Goal: Transaction & Acquisition: Purchase product/service

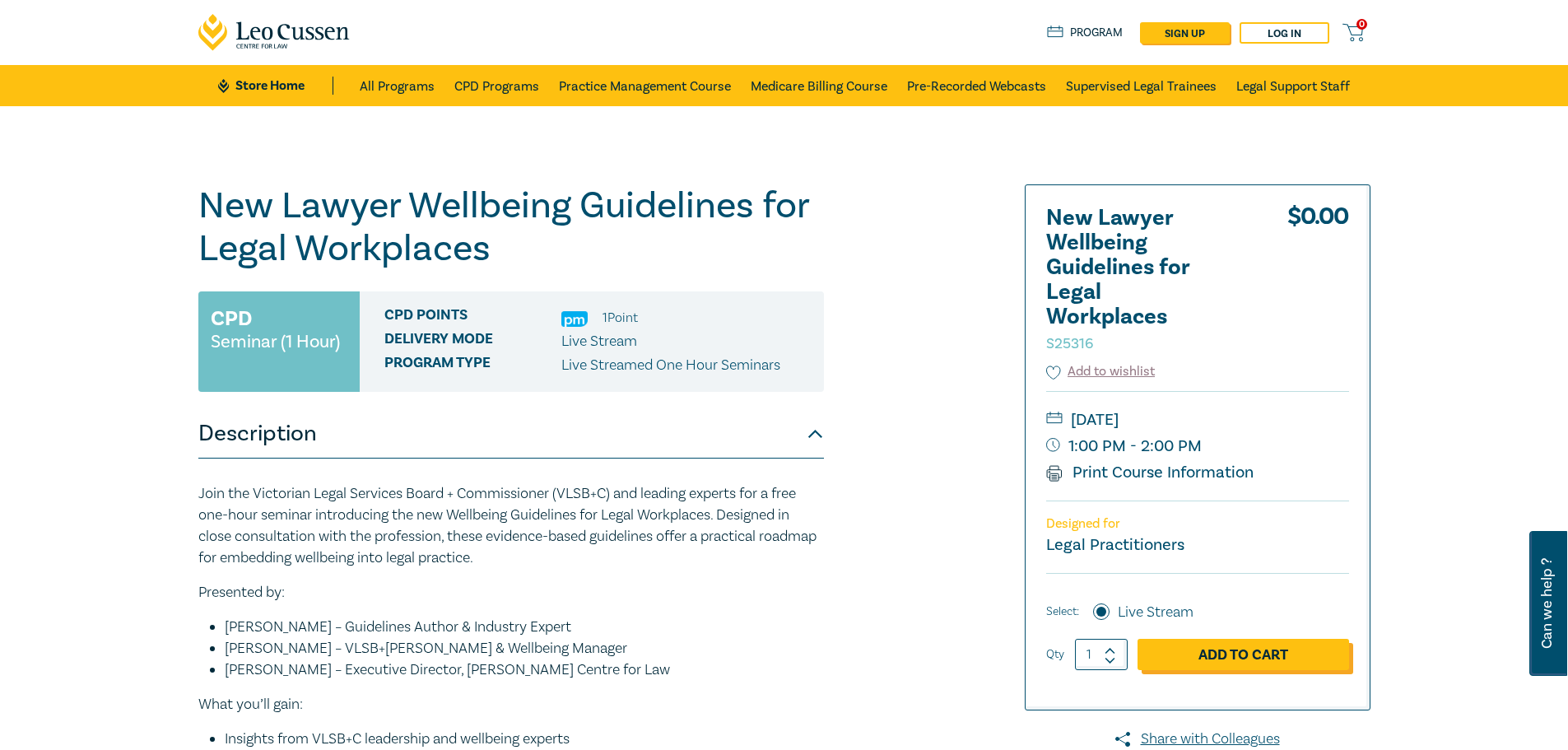
click at [1282, 657] on link "Add to Cart" at bounding box center [1243, 654] width 212 height 32
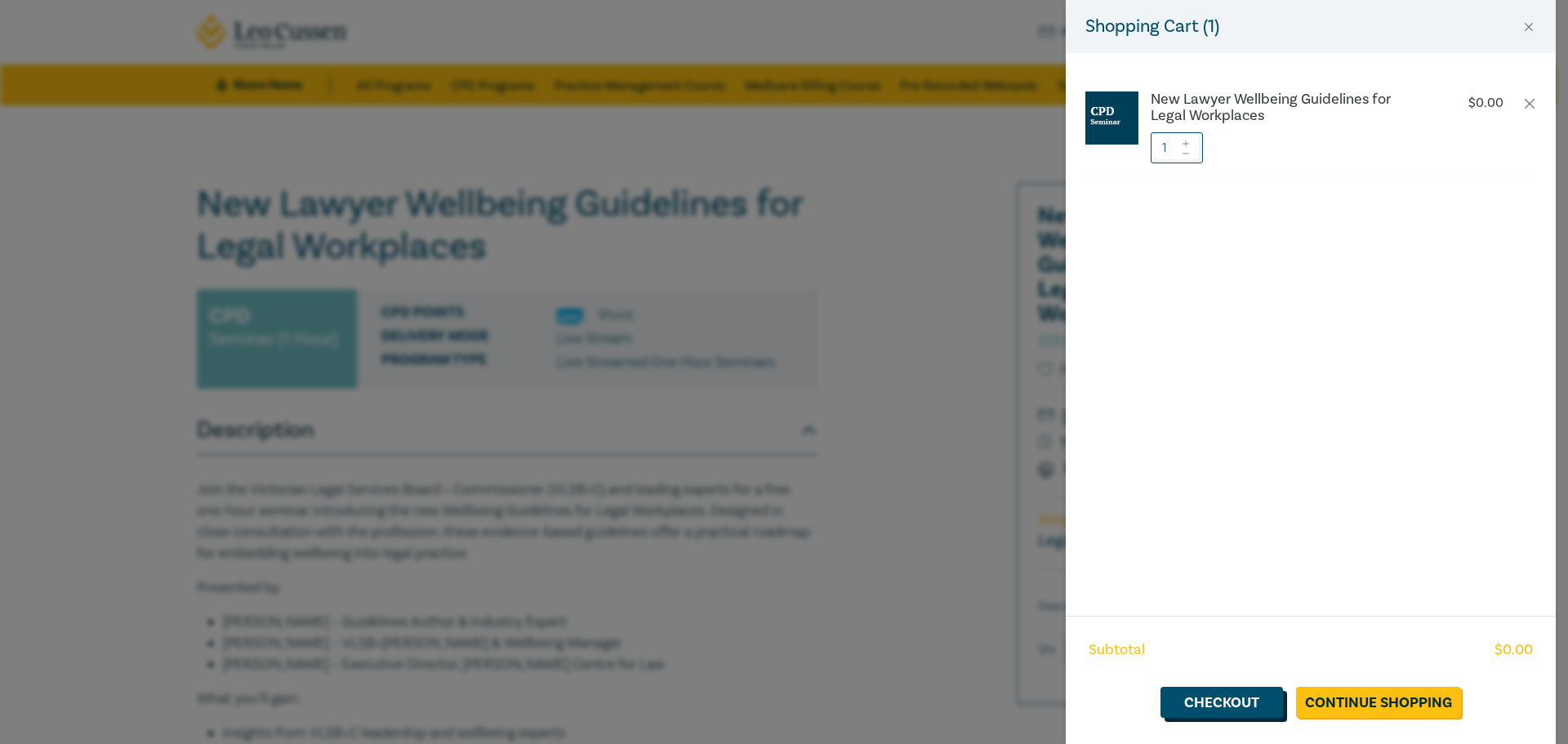
click at [1242, 707] on link "Checkout" at bounding box center [1221, 702] width 123 height 31
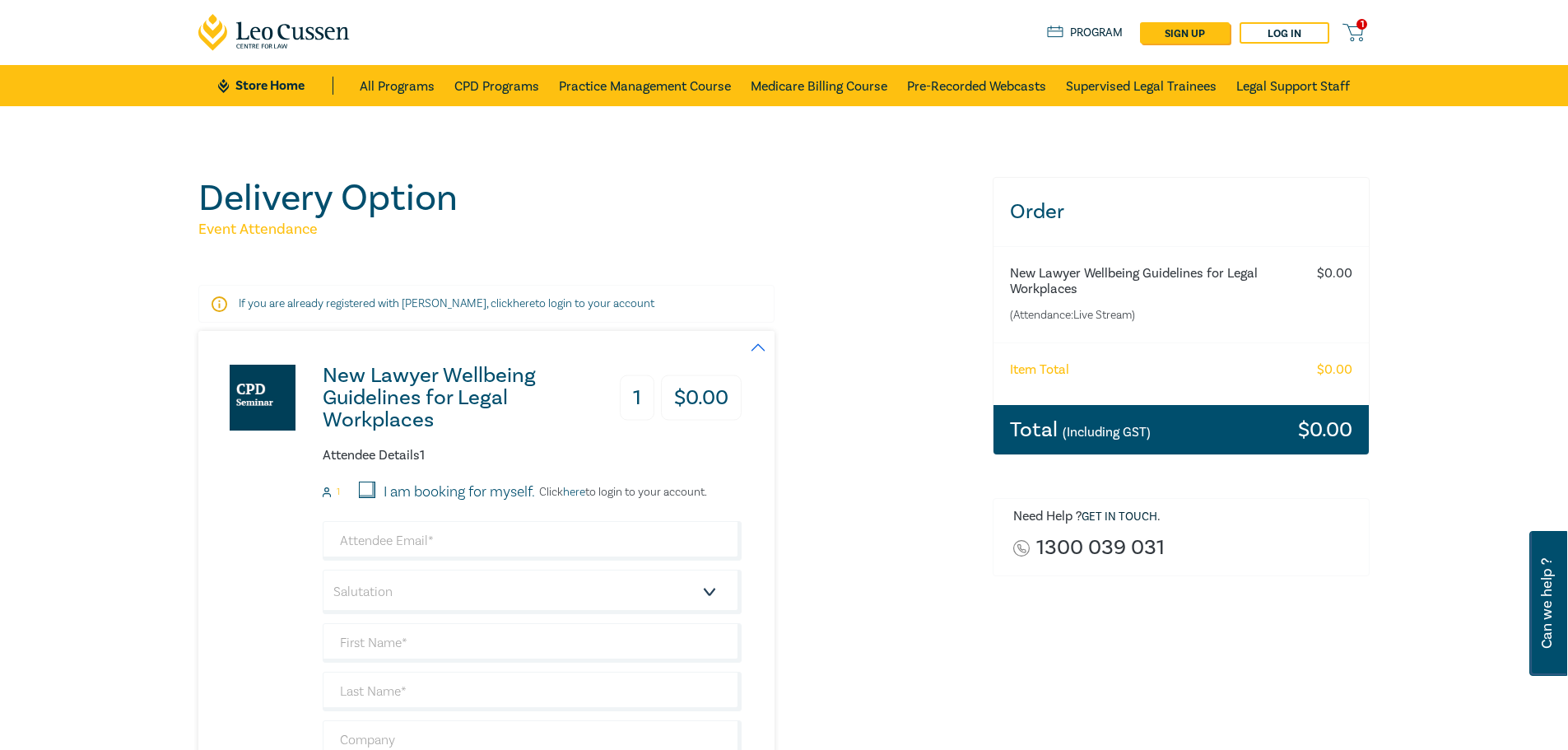
click at [374, 490] on input "I am booking for myself." at bounding box center [367, 489] width 16 height 16
checkbox input "true"
click at [578, 491] on link "here" at bounding box center [574, 491] width 22 height 14
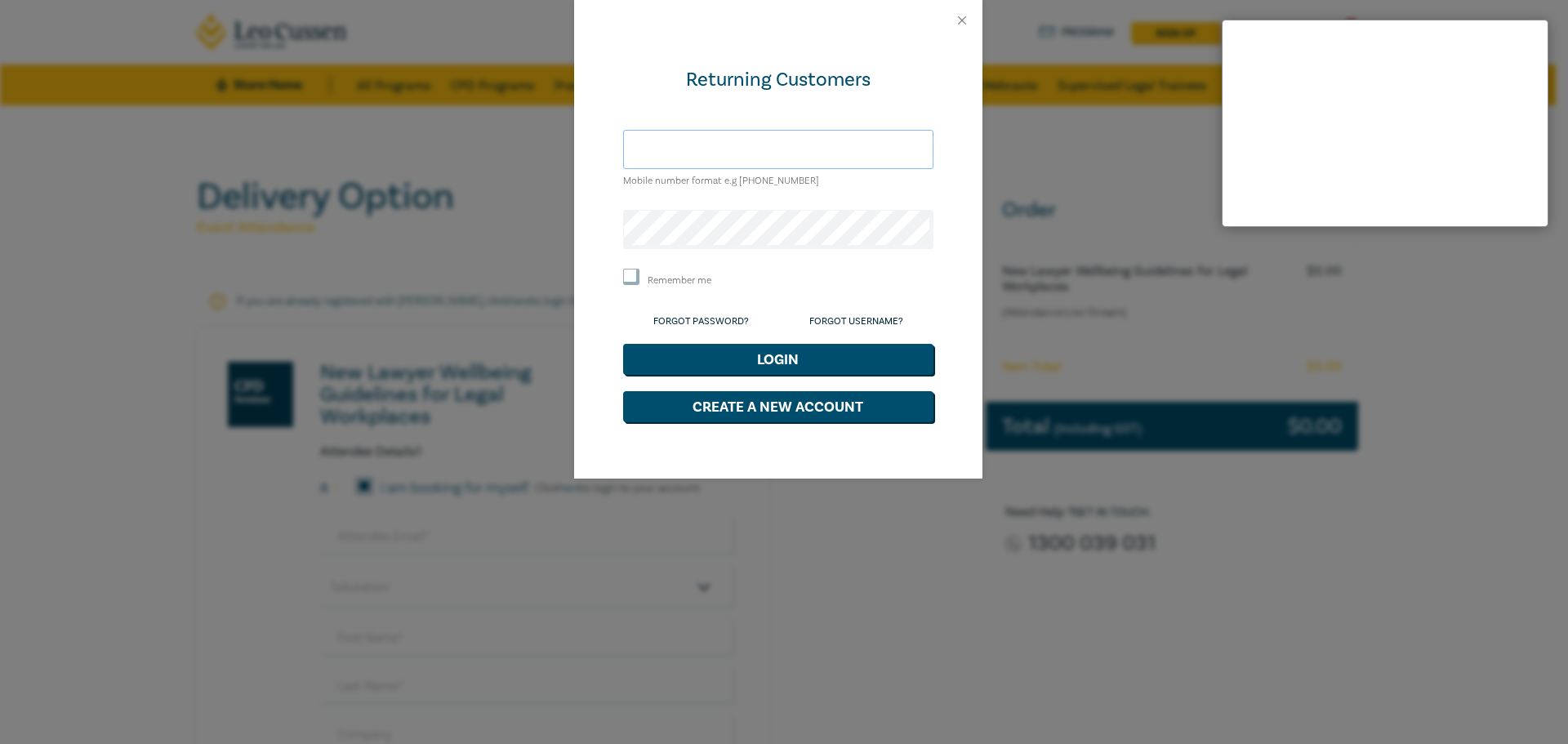
click at [659, 152] on input "text" at bounding box center [778, 149] width 311 height 39
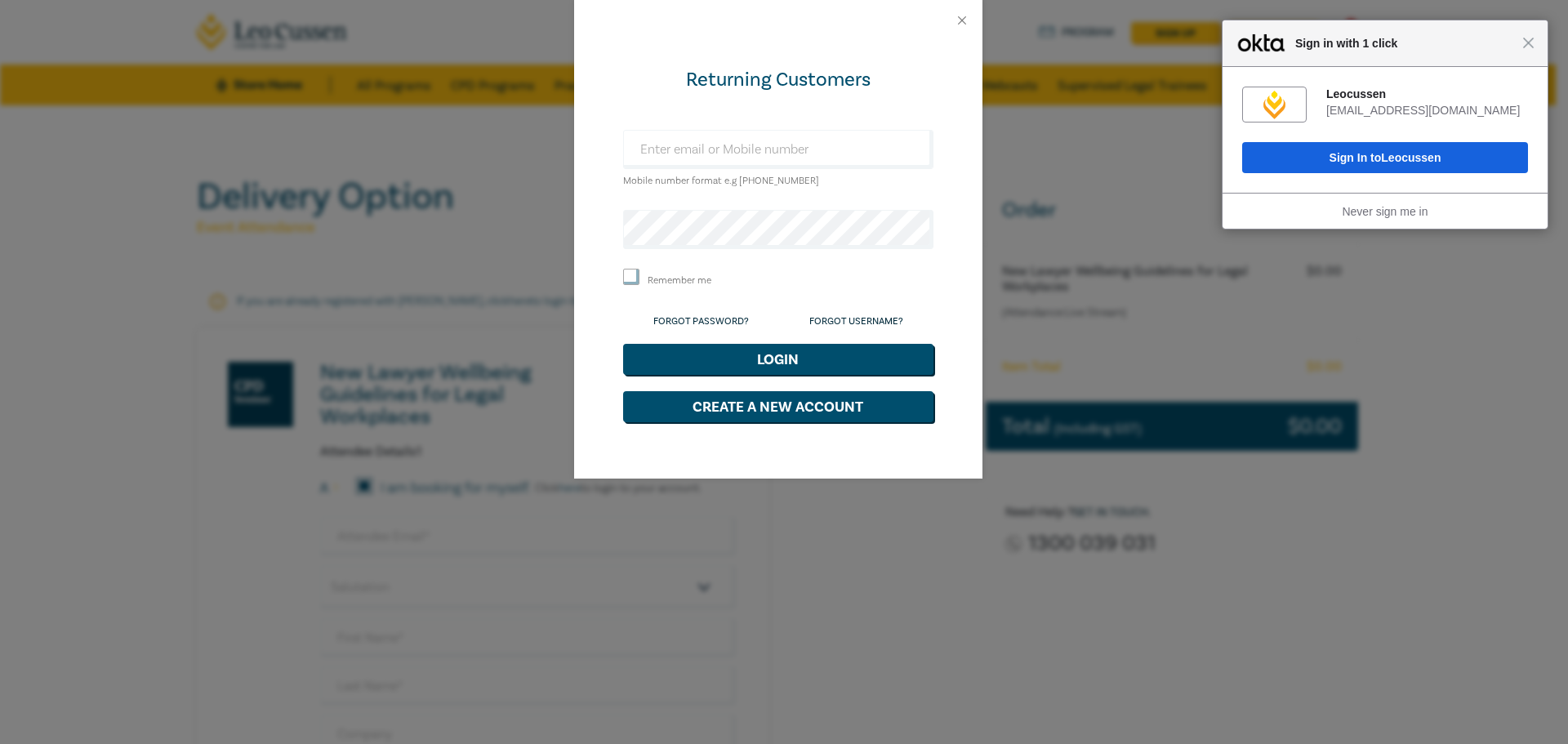
click at [754, 200] on form "Returning Customers Mobile number format e.g +61 000000000 Remember me Forgot P…" at bounding box center [778, 244] width 311 height 355
click at [710, 158] on input "text" at bounding box center [778, 149] width 311 height 39
type input "treeves@leocussen.edu.au"
click at [632, 277] on input "Remember me" at bounding box center [631, 277] width 16 height 16
checkbox input "true"
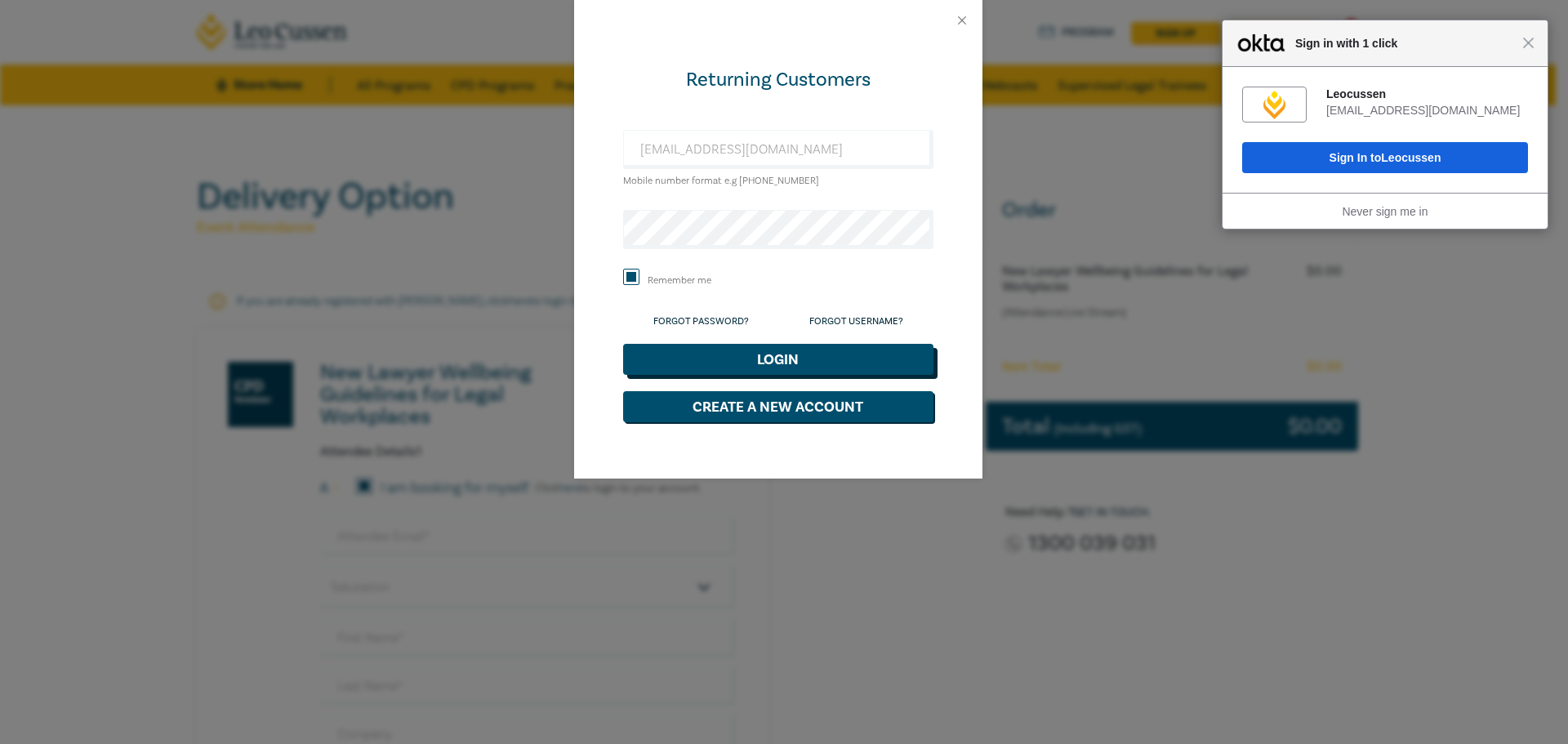
click at [667, 372] on button "Login" at bounding box center [778, 359] width 311 height 31
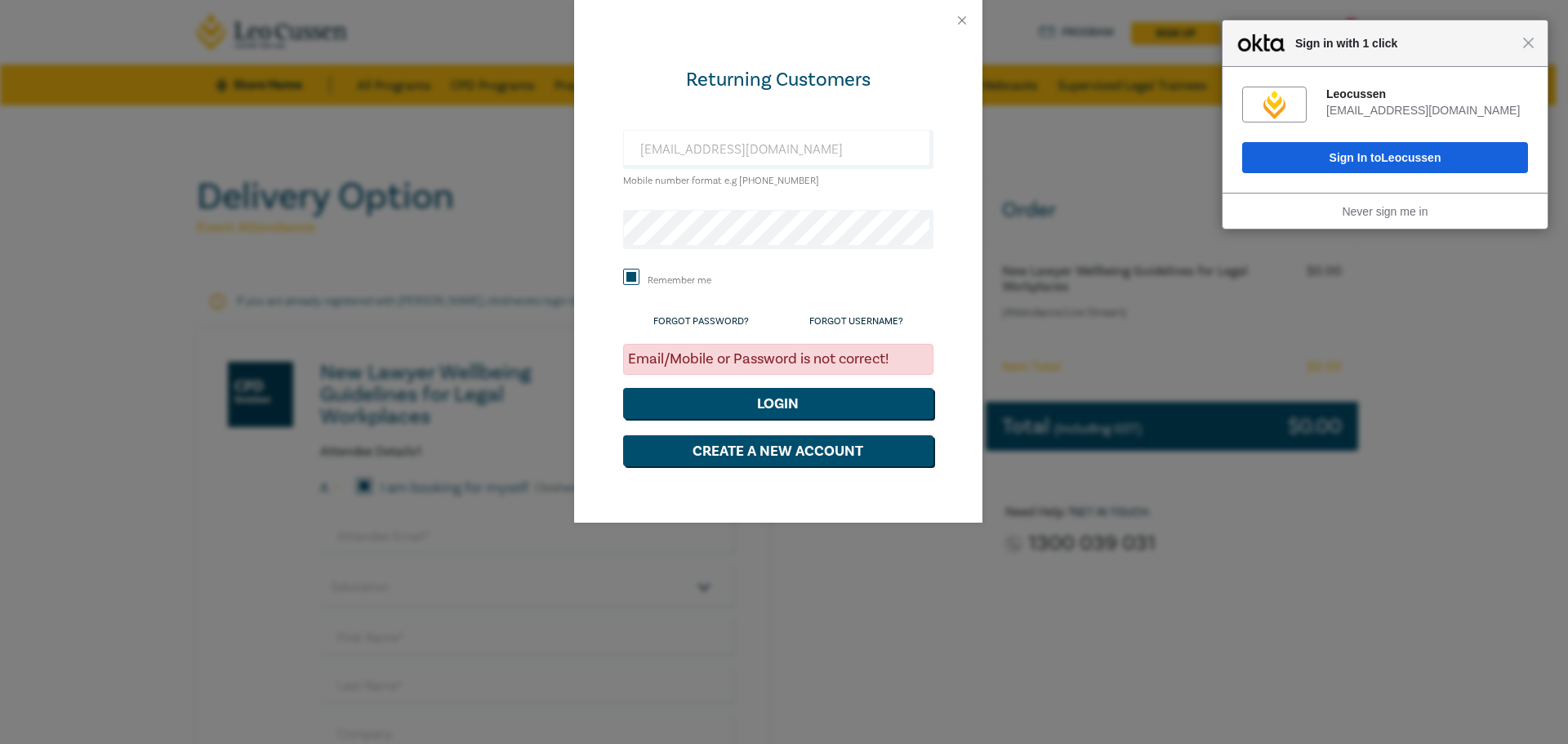
click at [656, 254] on form "Returning Customers treeves@leocussen.edu.au Mobile number format e.g +61 00000…" at bounding box center [778, 266] width 311 height 399
click at [589, 235] on div "Returning Customers treeves@leocussen.edu.au Mobile number format e.g +61 00000…" at bounding box center [778, 281] width 409 height 482
click at [623, 388] on button "Login" at bounding box center [778, 403] width 311 height 31
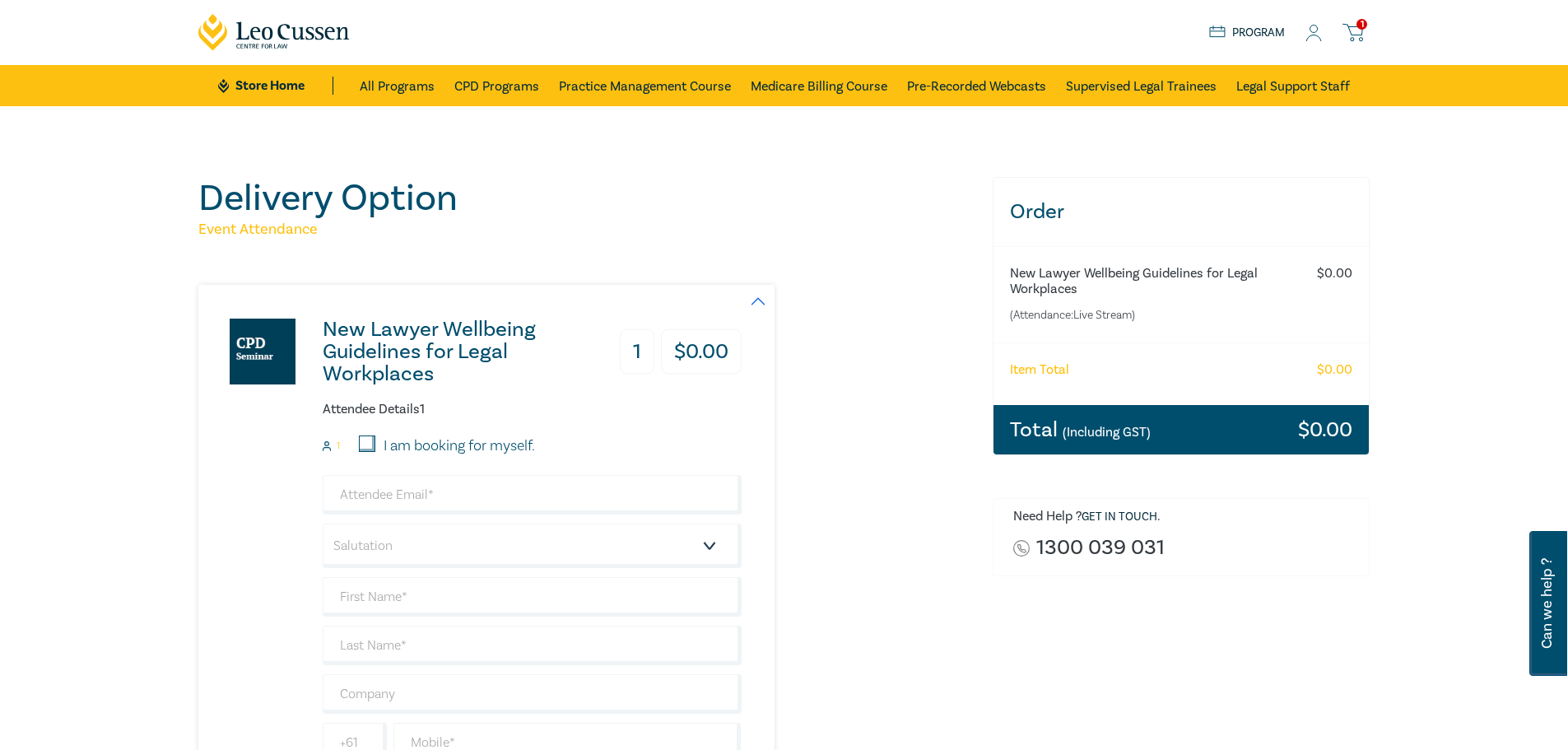
click at [367, 443] on input "I am booking for myself." at bounding box center [367, 443] width 16 height 16
checkbox input "true"
type input "treeves@leocussen.edu.au"
type input "[PERSON_NAME]"
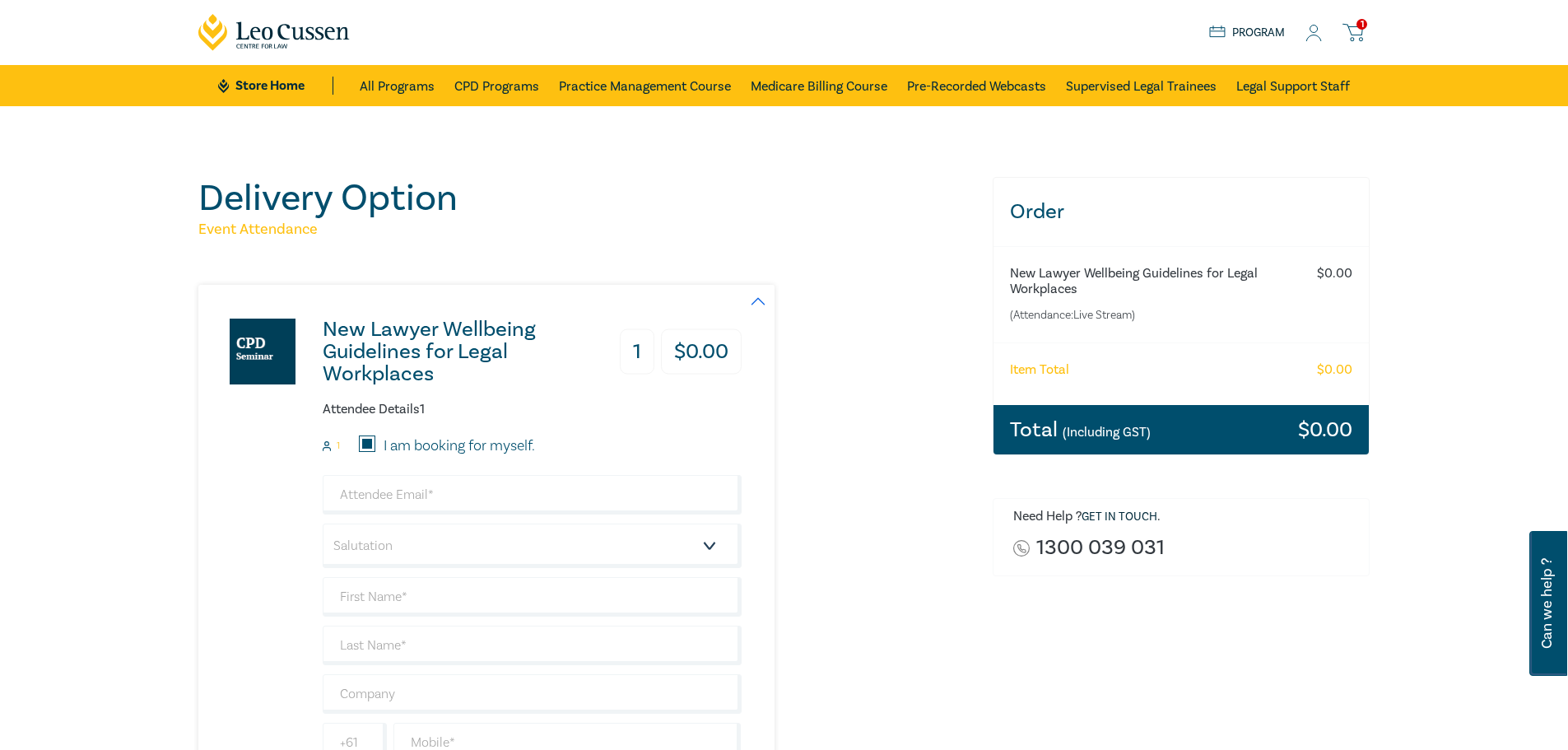
type input "[PERSON_NAME] Centre for Law"
type input "428450384"
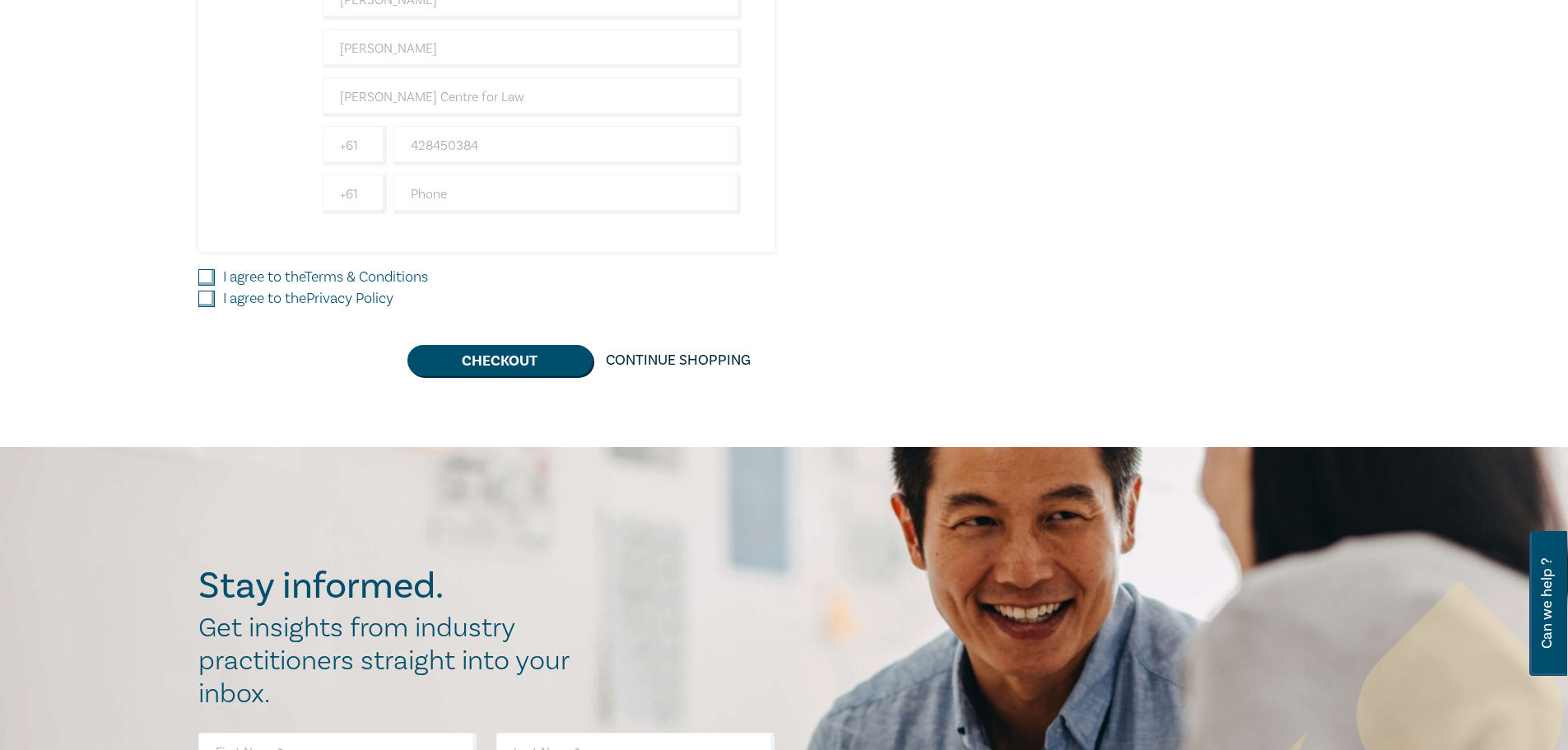
scroll to position [600, 0]
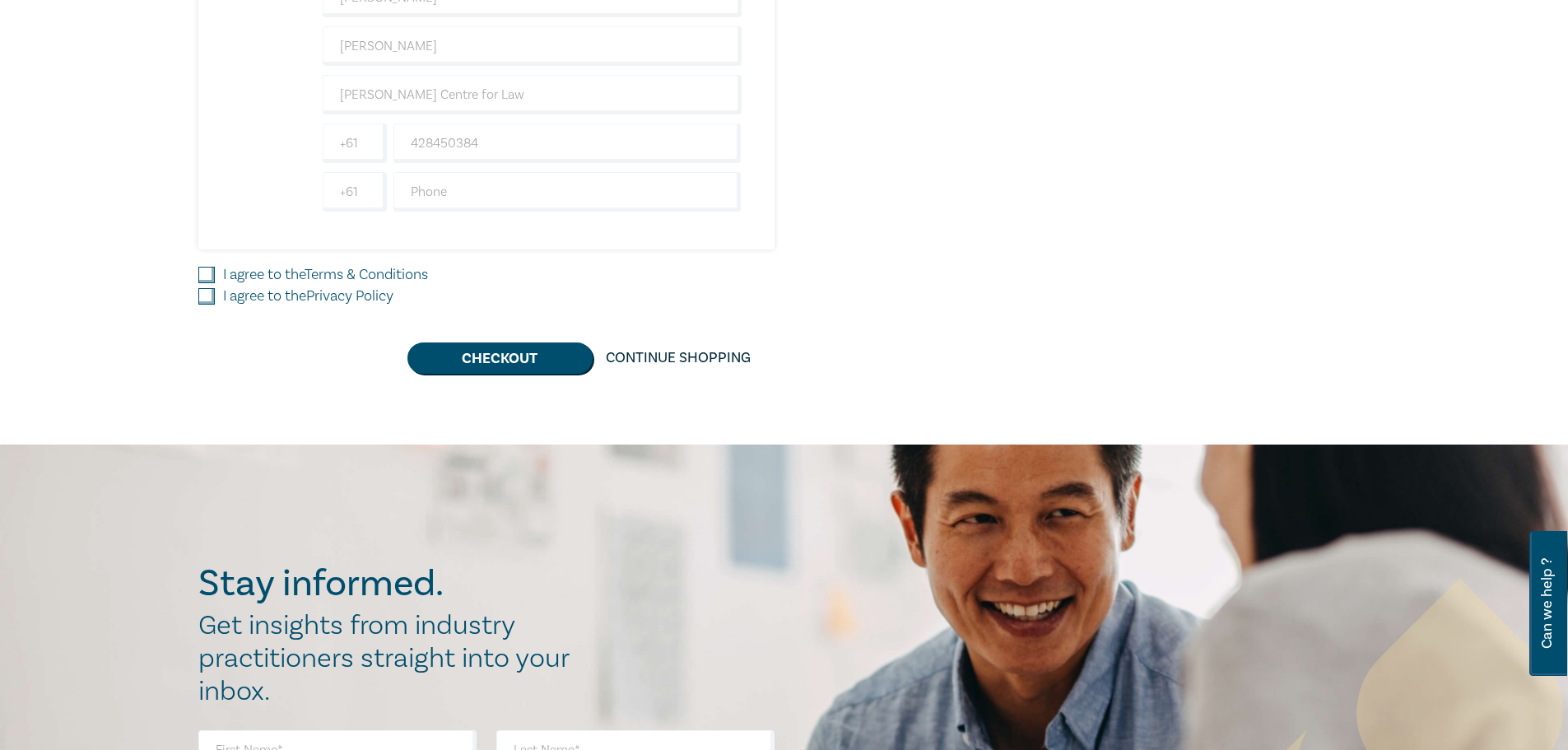
click at [211, 271] on input "I agree to the Terms & Conditions" at bounding box center [206, 274] width 16 height 16
checkbox input "true"
click at [209, 293] on input "I agree to the Privacy Policy" at bounding box center [206, 296] width 16 height 16
checkbox input "true"
click at [482, 344] on button "Checkout" at bounding box center [499, 358] width 185 height 32
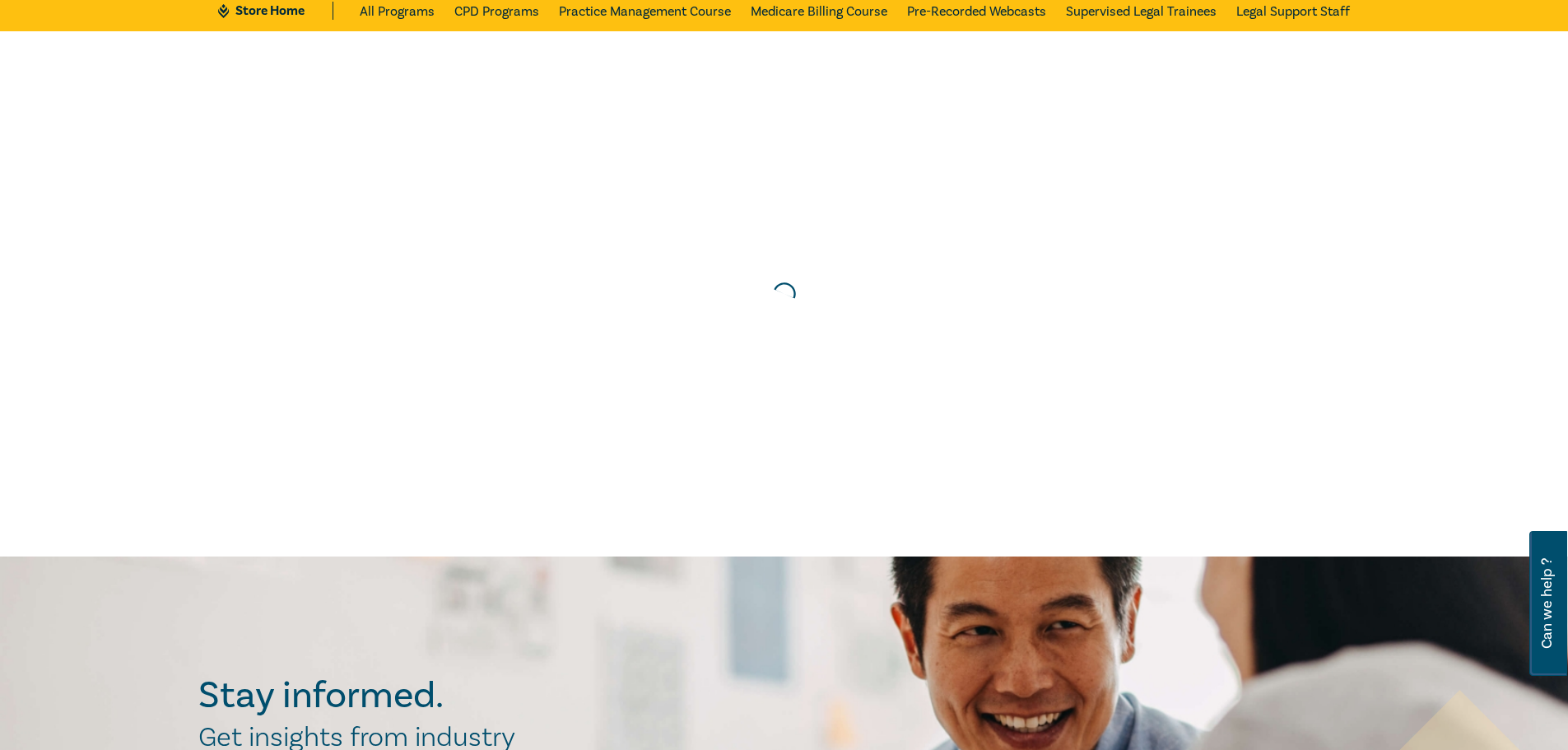
scroll to position [0, 0]
